Goal: Find contact information: Find contact information

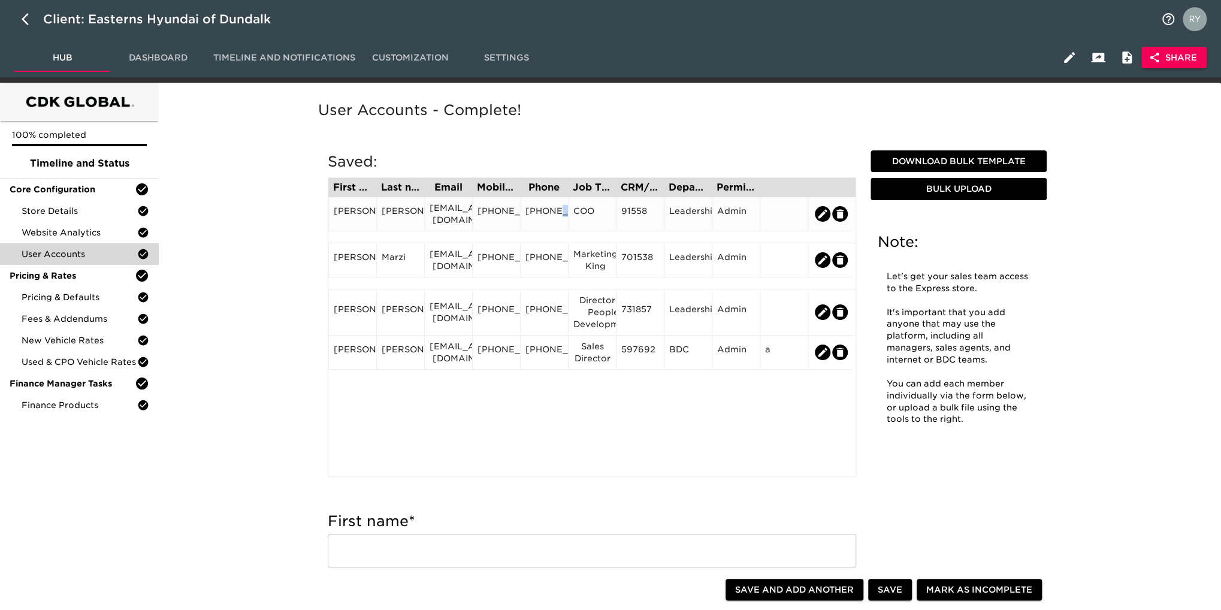
drag, startPoint x: 557, startPoint y: 235, endPoint x: 542, endPoint y: 219, distance: 22.5
click at [542, 219] on div "[PHONE_NUMBER]" at bounding box center [544, 214] width 38 height 18
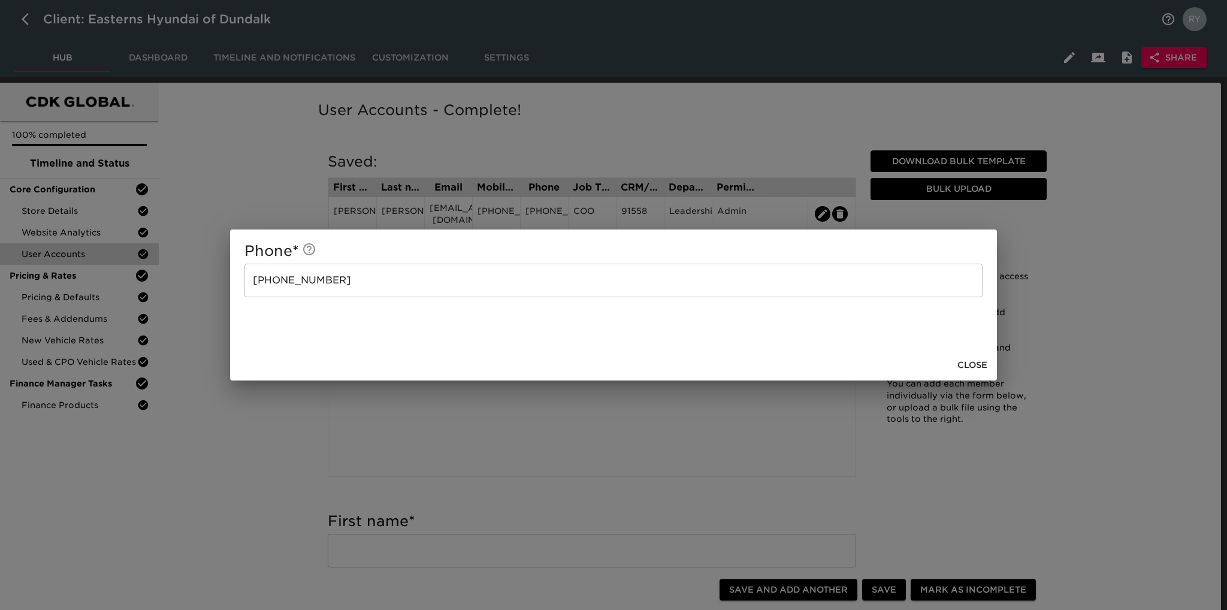
click at [978, 362] on span "Close" at bounding box center [972, 365] width 30 height 15
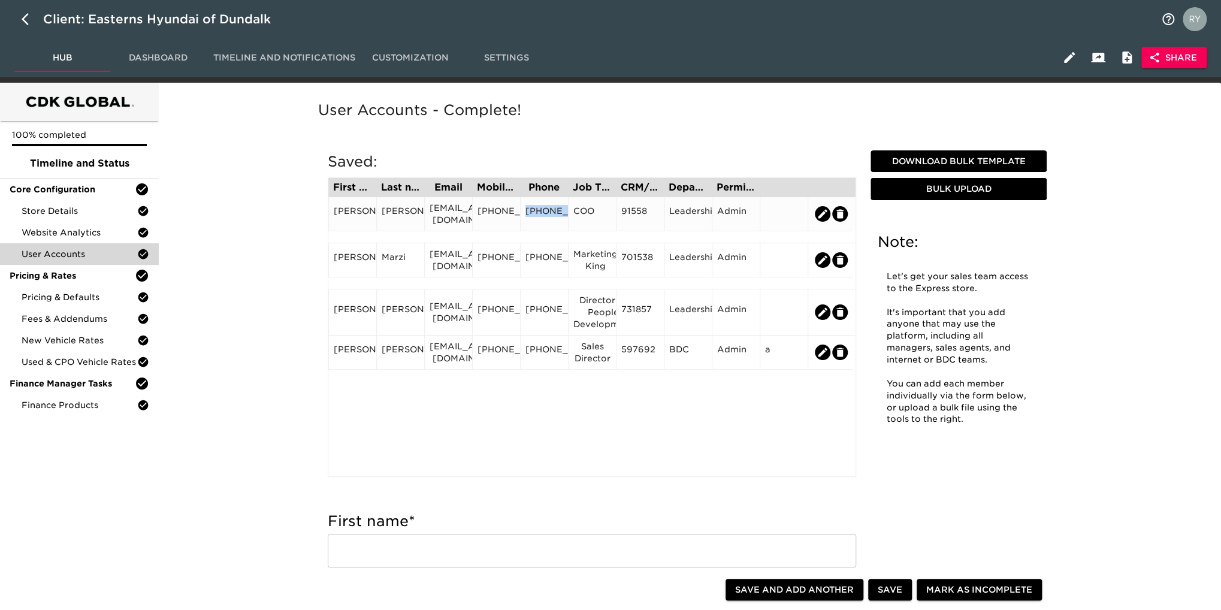
drag, startPoint x: 559, startPoint y: 233, endPoint x: 523, endPoint y: 204, distance: 46.0
click at [523, 204] on div "[PHONE_NUMBER]" at bounding box center [544, 214] width 48 height 34
copy div "[PHONE_NUMBER]"
